Goal: Book appointment/travel/reservation

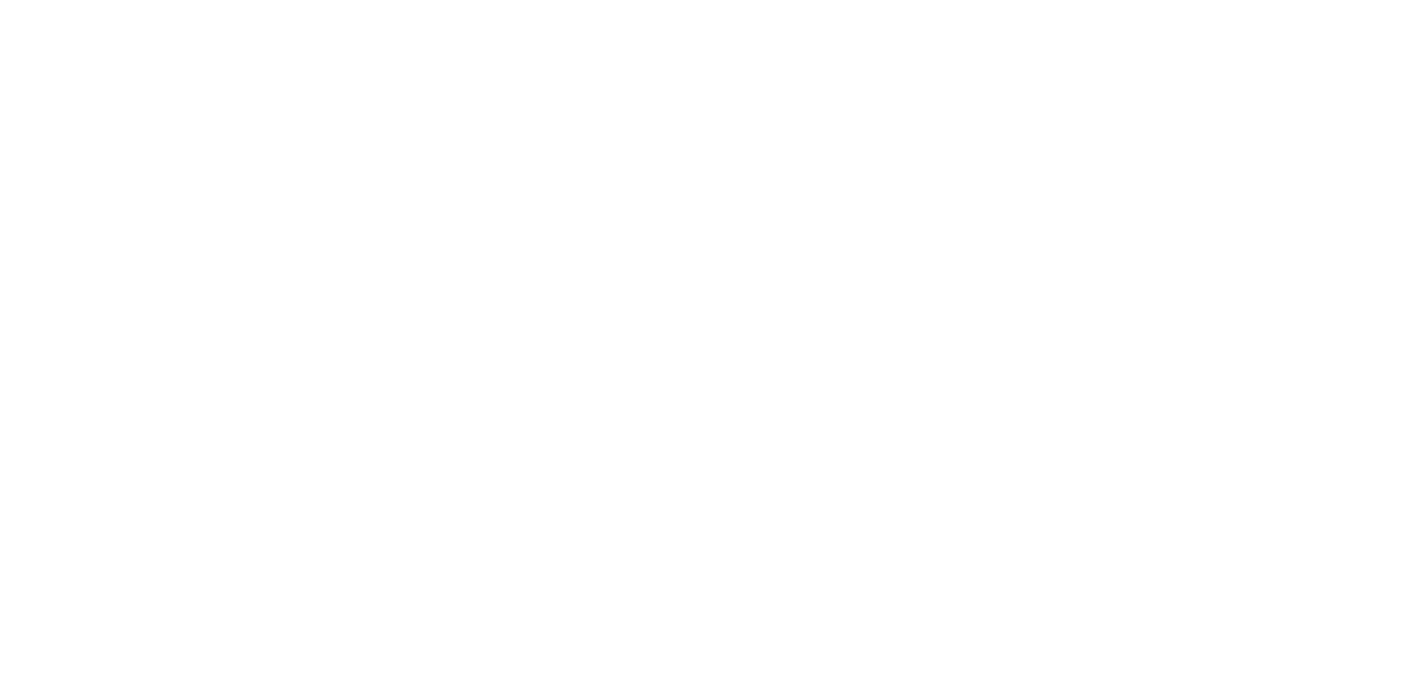
select select ""en""
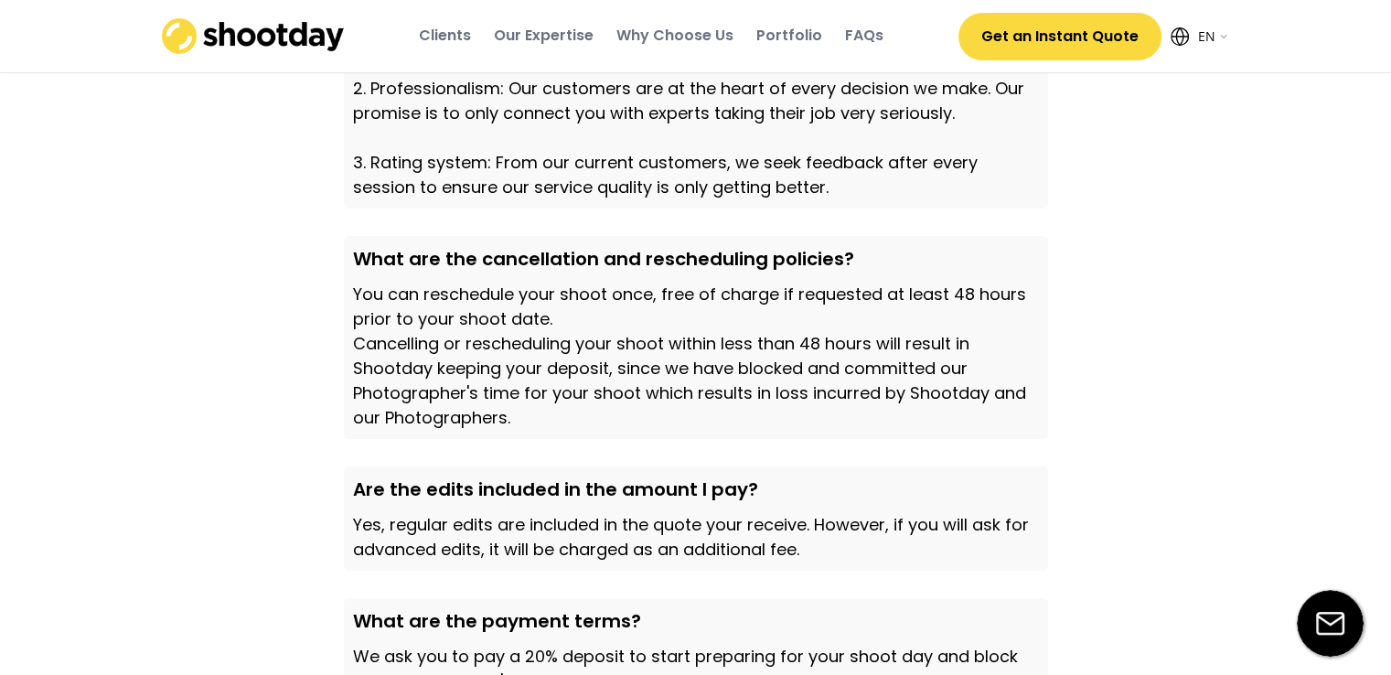
scroll to position [5366, 0]
